Goal: Communication & Community: Answer question/provide support

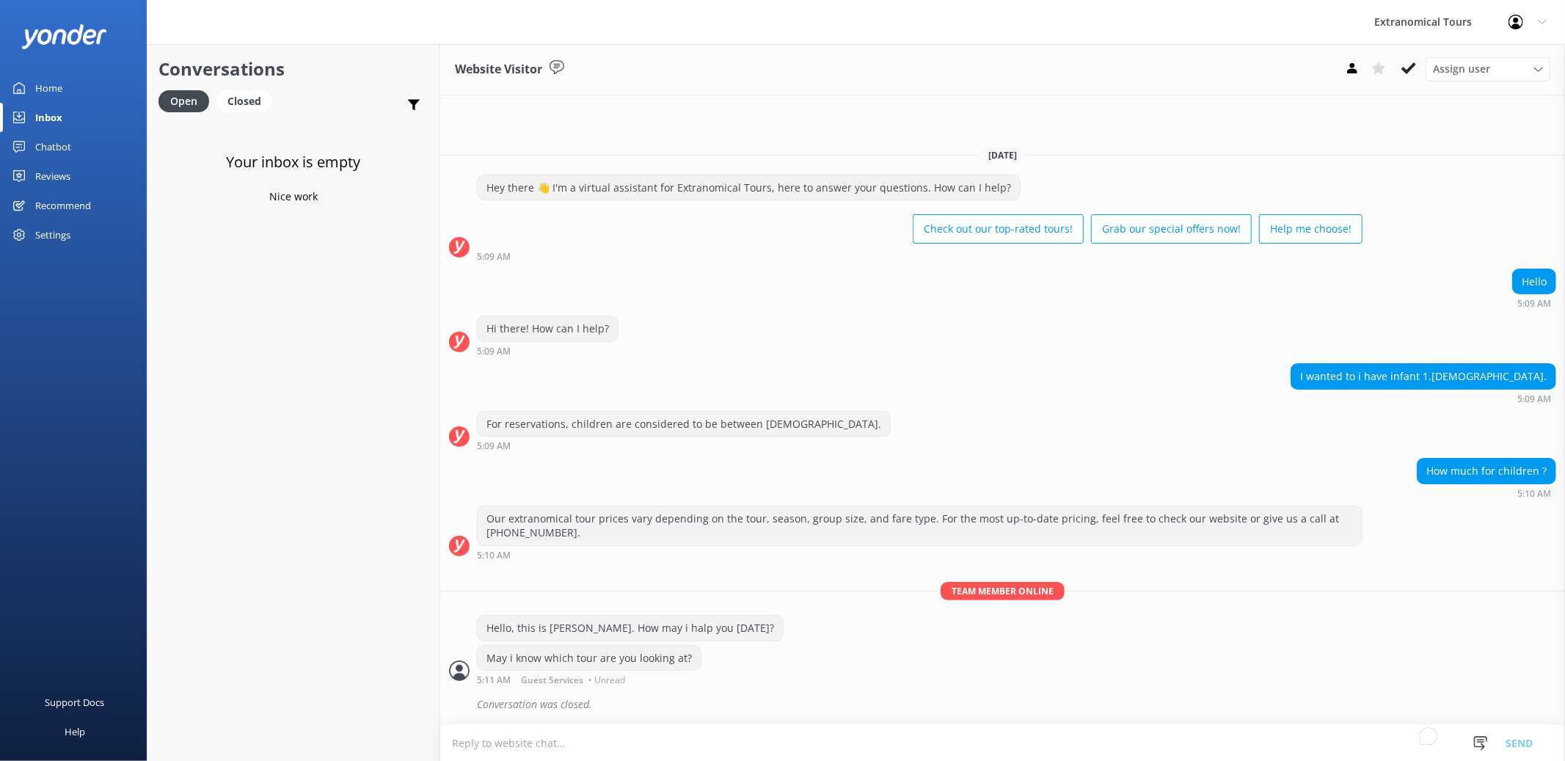
click at [80, 123] on link "Inbox" at bounding box center [73, 117] width 147 height 29
